Goal: Task Accomplishment & Management: Manage account settings

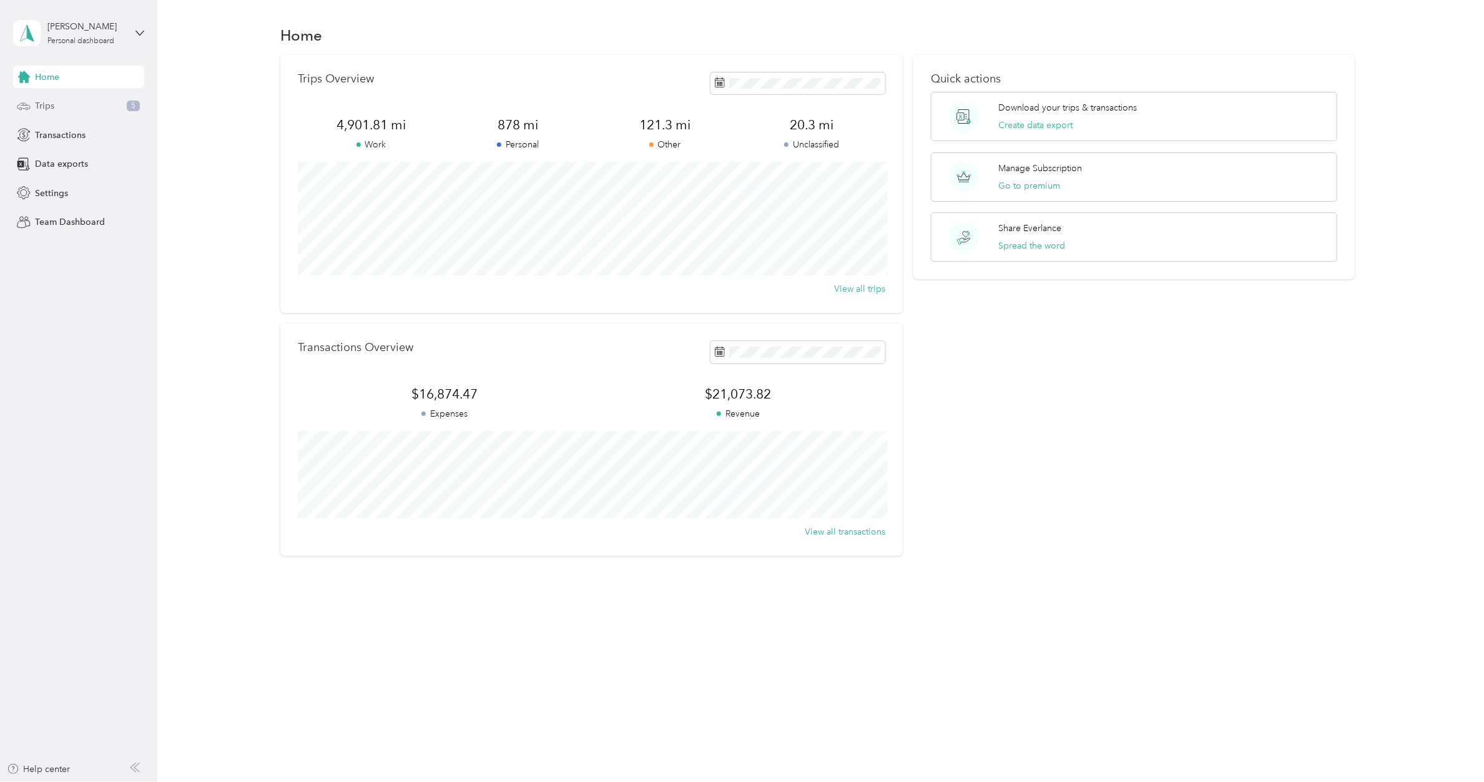
click at [114, 112] on div "Trips 5" at bounding box center [78, 106] width 131 height 22
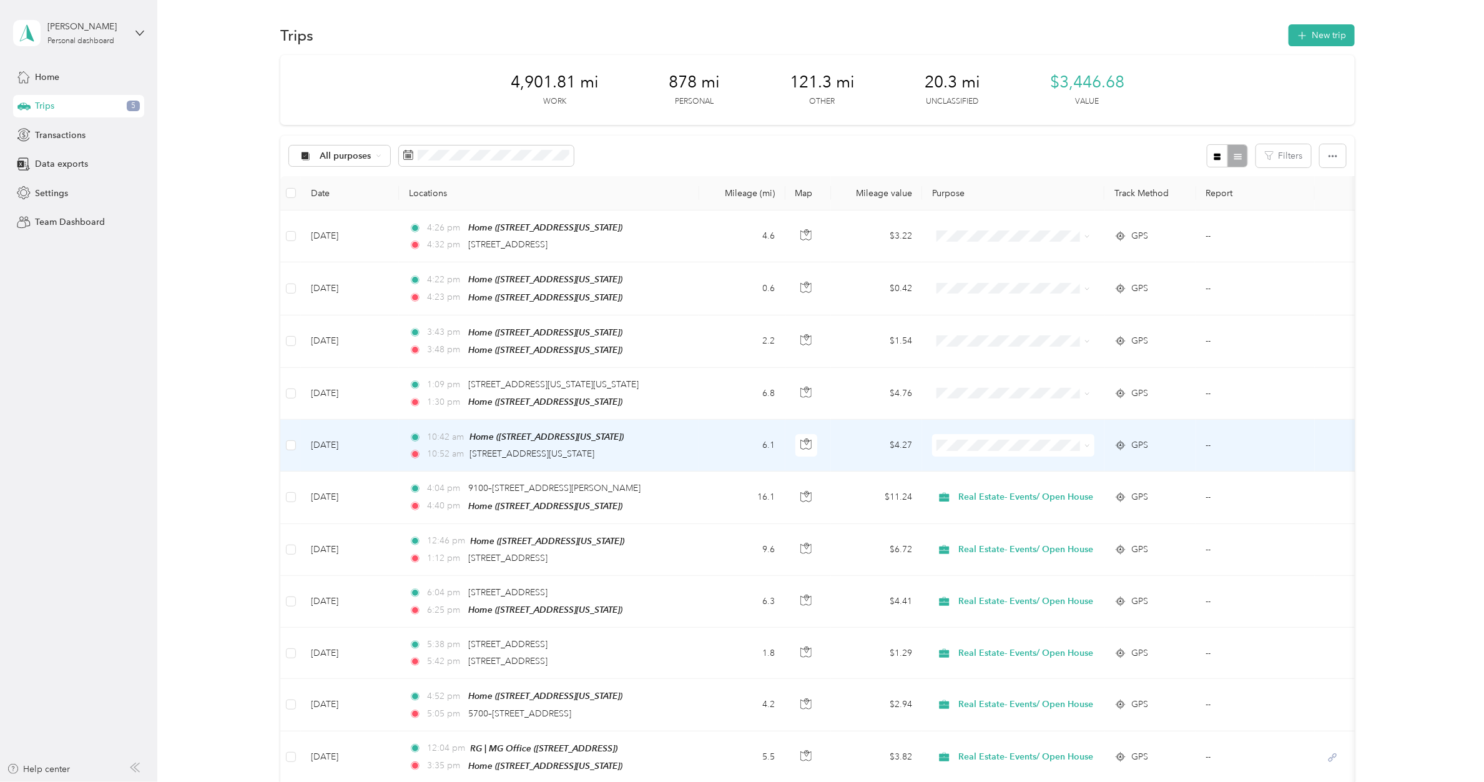
click at [683, 442] on td "10:42 am Home (5527 Wisconsin Ave N, Minneapolis, MN, United States , New Hope,…" at bounding box center [549, 446] width 300 height 52
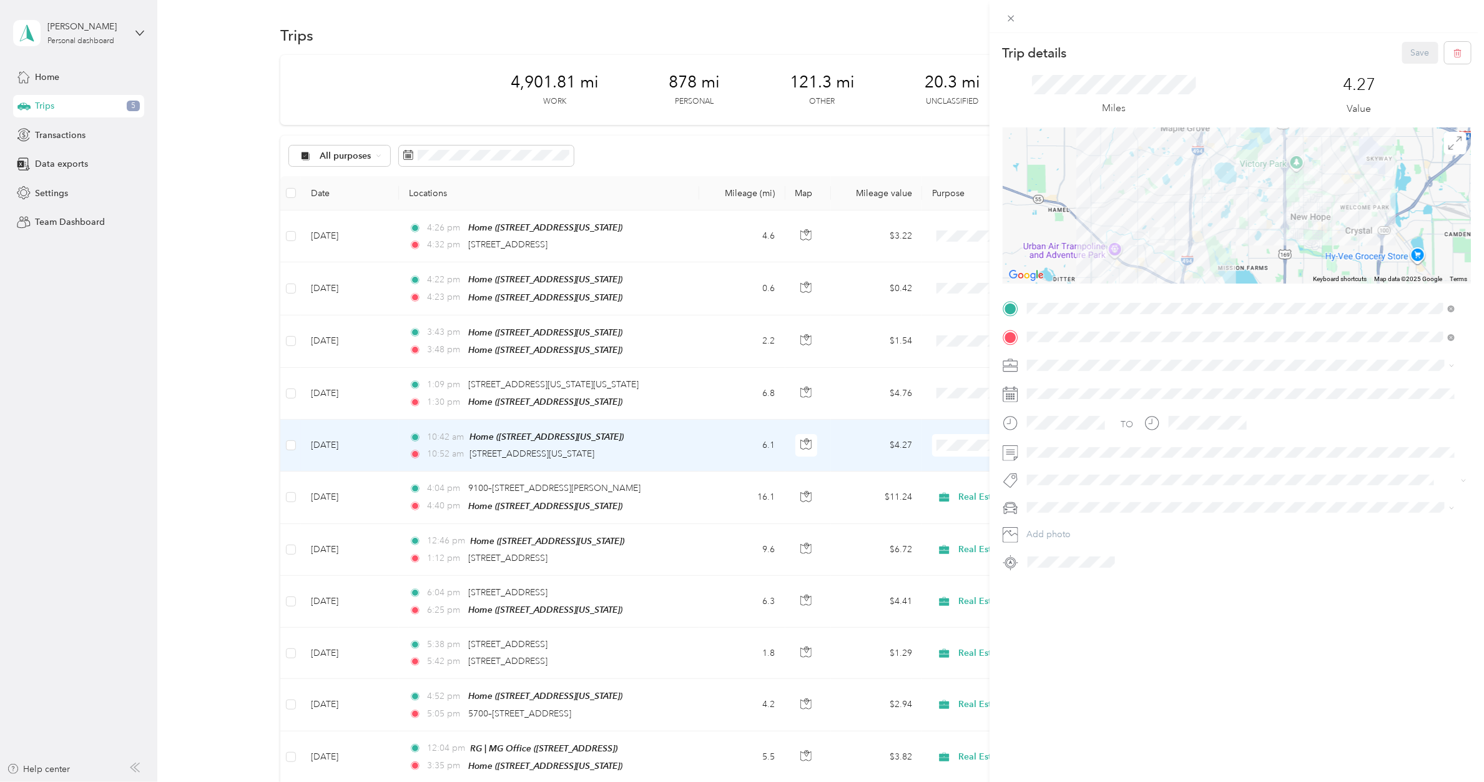
click at [984, 463] on span "Real Estate- Events/ Open House" at bounding box center [1096, 494] width 129 height 11
click at [984, 56] on button "Save" at bounding box center [1421, 53] width 36 height 22
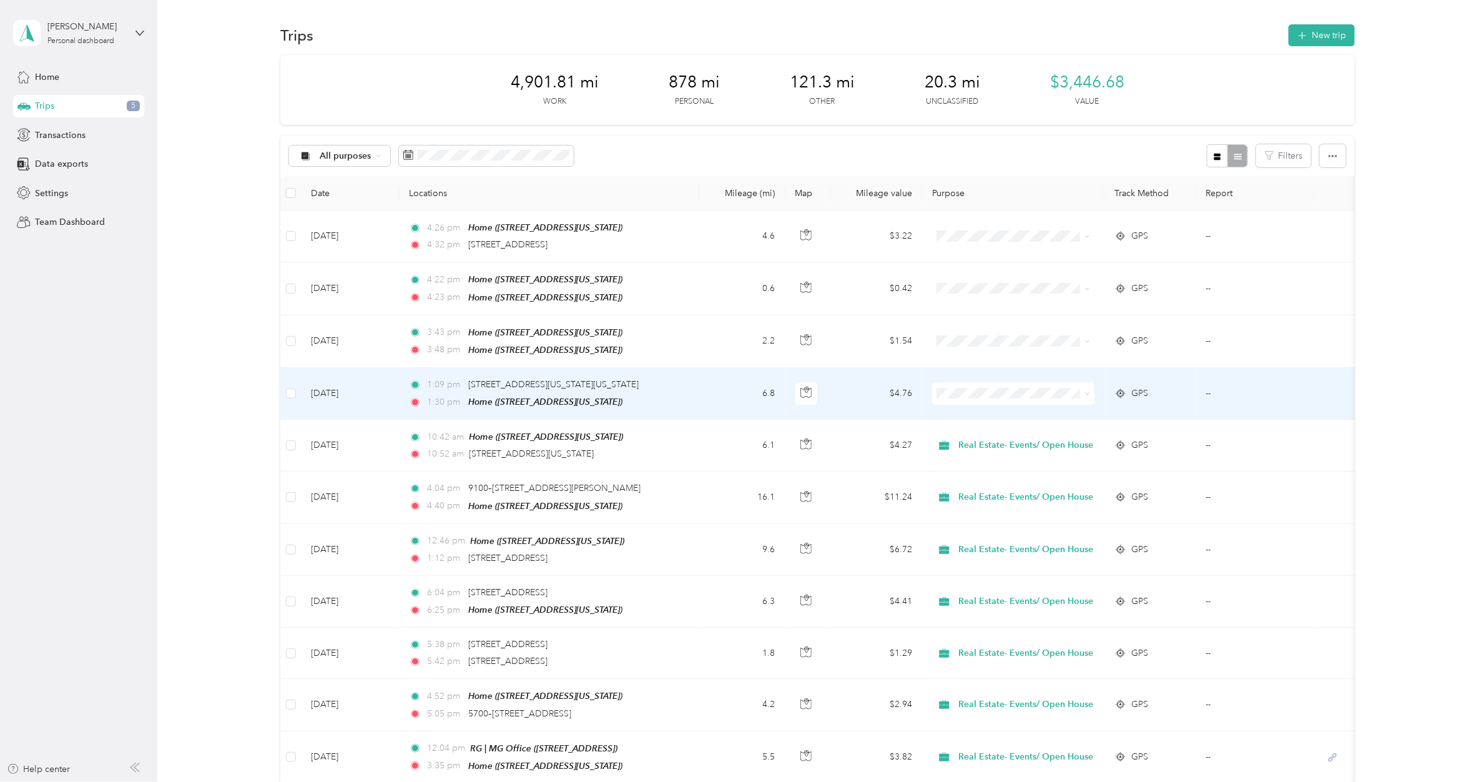
click at [693, 388] on td "1:09 pm 4125, Minnesota Lane North, Plymouth, Hennepin County, Minnesota, 55446…" at bounding box center [549, 394] width 300 height 52
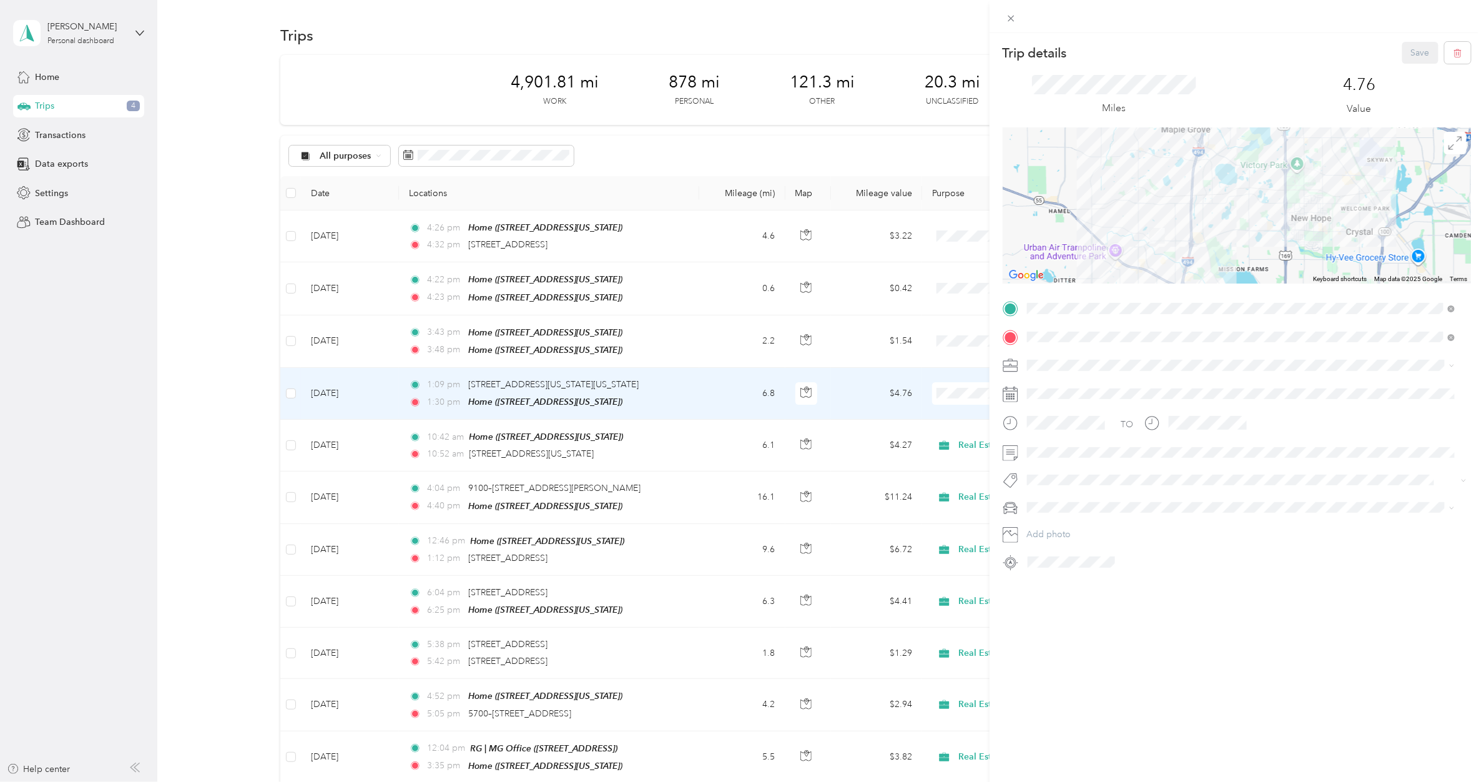
click at [984, 463] on span "Real Estate- Events/ Open House" at bounding box center [1096, 496] width 129 height 11
click at [984, 54] on div at bounding box center [742, 28] width 1484 height 56
click at [984, 25] on div at bounding box center [742, 28] width 1484 height 56
click at [984, 51] on button "Save" at bounding box center [1421, 53] width 36 height 22
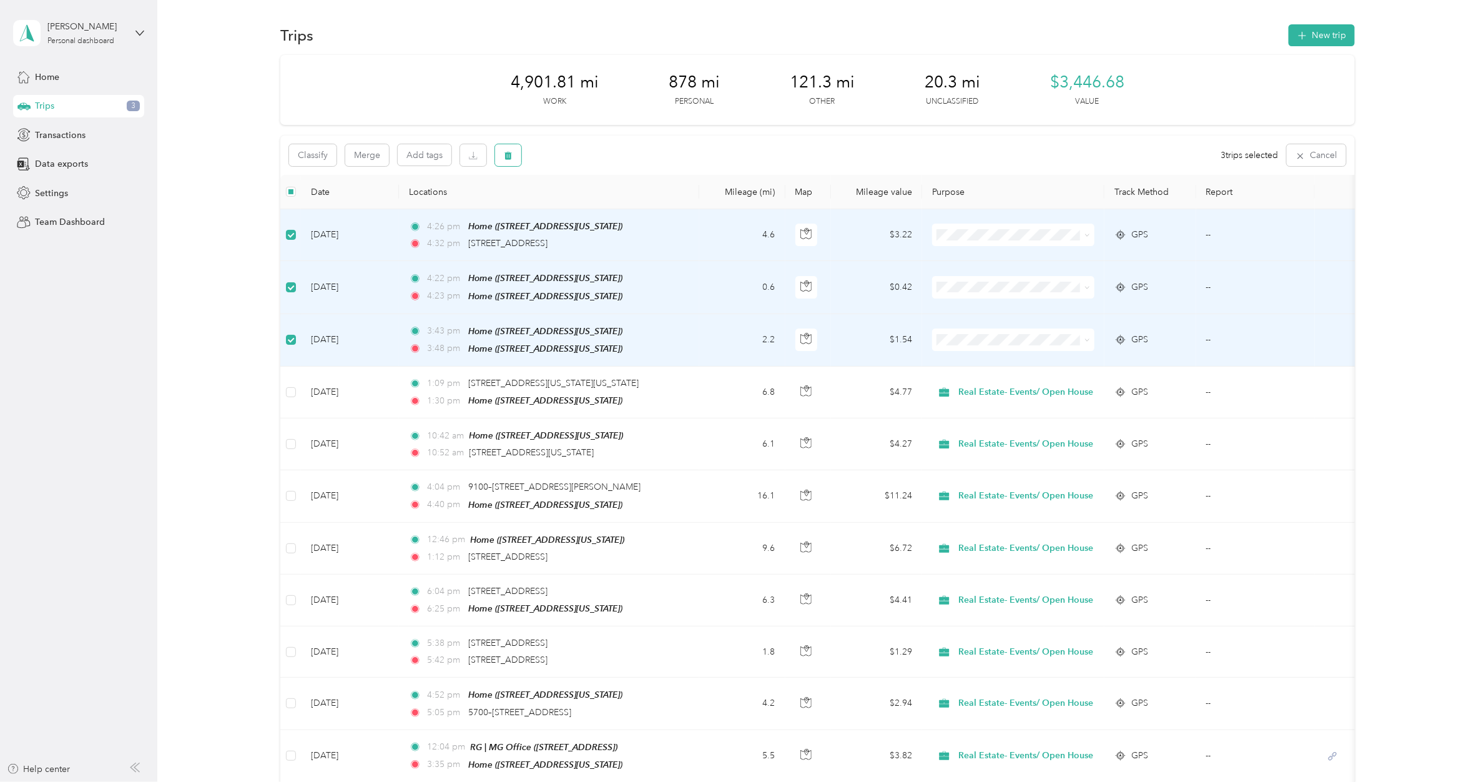
click at [503, 160] on button "button" at bounding box center [508, 155] width 26 height 22
click at [606, 209] on div "Click to name as a Favorite Place" at bounding box center [553, 216] width 146 height 31
click at [594, 204] on div "Click to name as a Favorite Place" at bounding box center [553, 216] width 146 height 31
click at [591, 204] on div "Click to name as a Favorite Place" at bounding box center [553, 215] width 146 height 31
click at [605, 204] on button "Yes" at bounding box center [601, 207] width 24 height 20
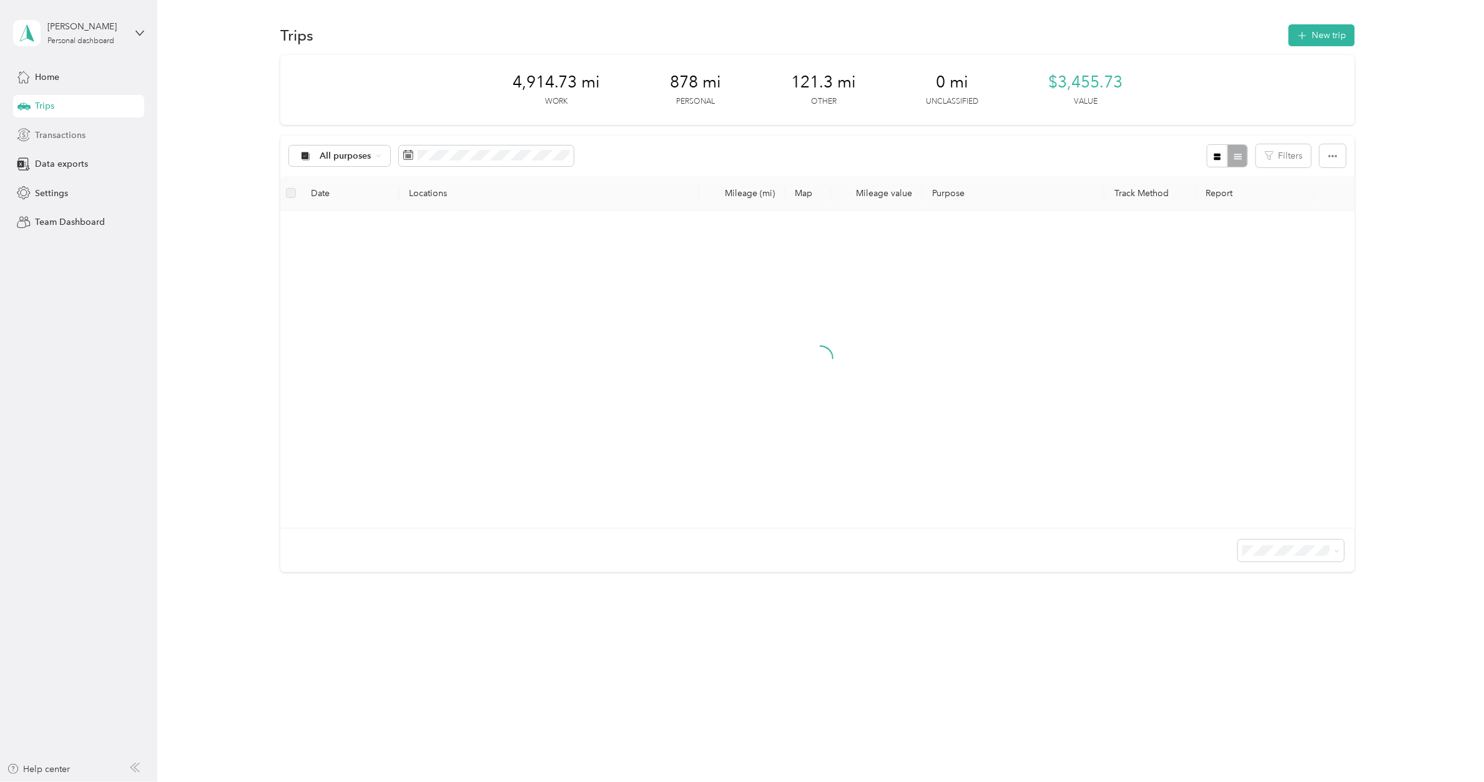
click at [84, 135] on span "Transactions" at bounding box center [60, 135] width 51 height 13
